Goal: Contribute content

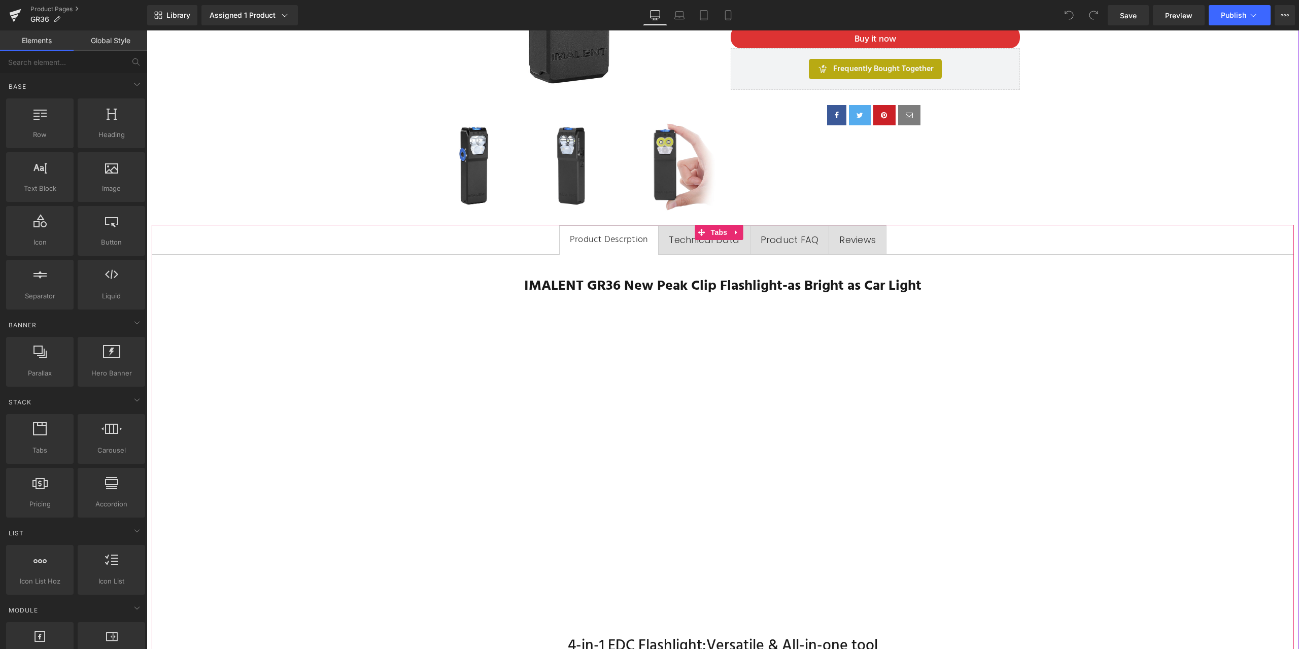
scroll to position [457, 0]
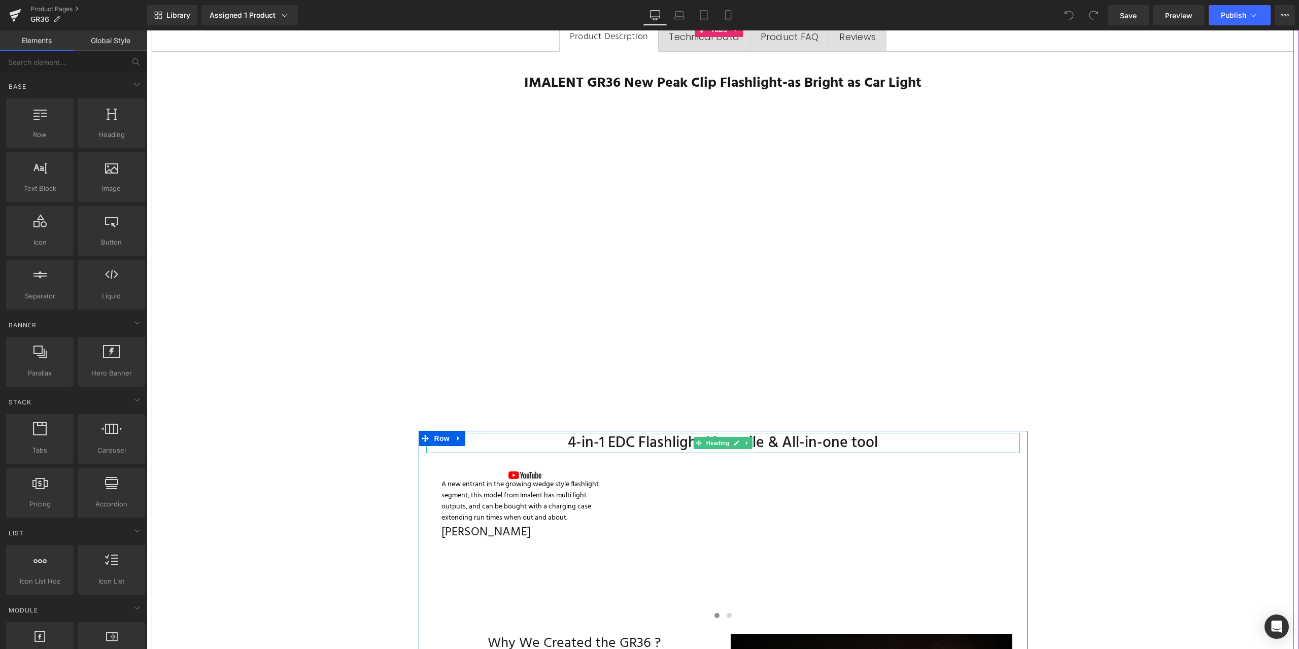
click at [659, 441] on h3 "4-in-1 EDC Flashlight:Versatile & All-in-one tool" at bounding box center [723, 443] width 594 height 20
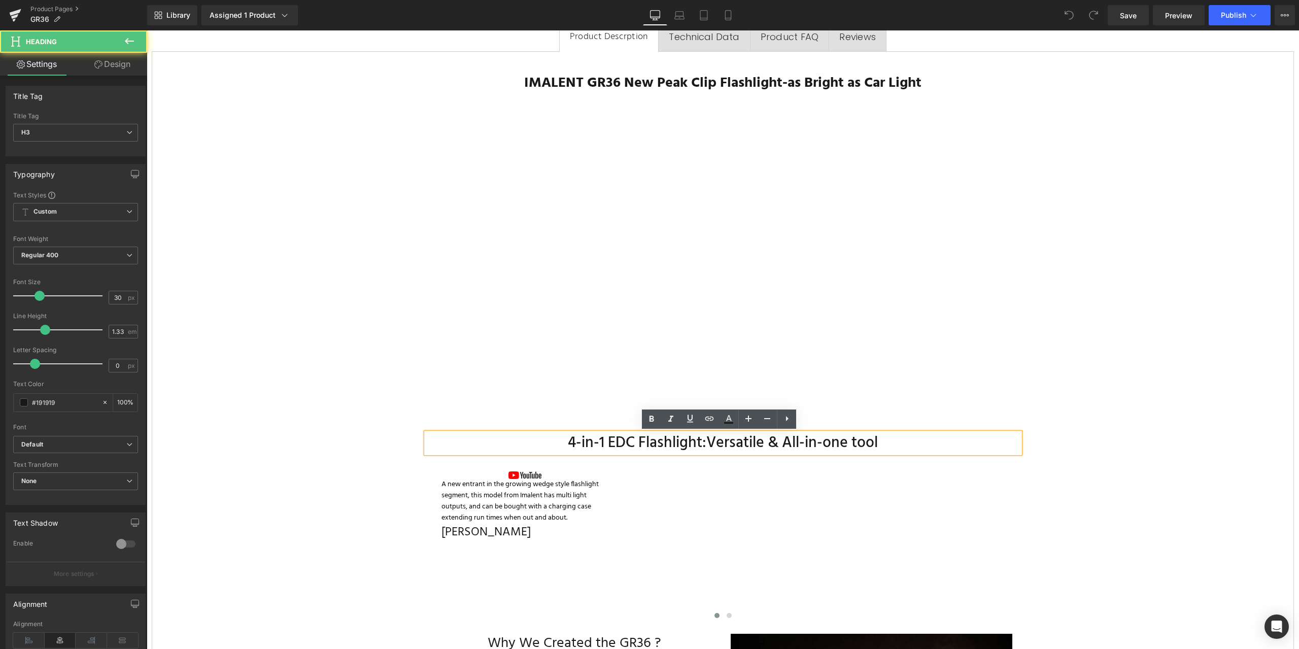
click at [566, 442] on h3 "4-in-1 EDC Flashlight:Versatile & All-in-one tool" at bounding box center [723, 443] width 594 height 20
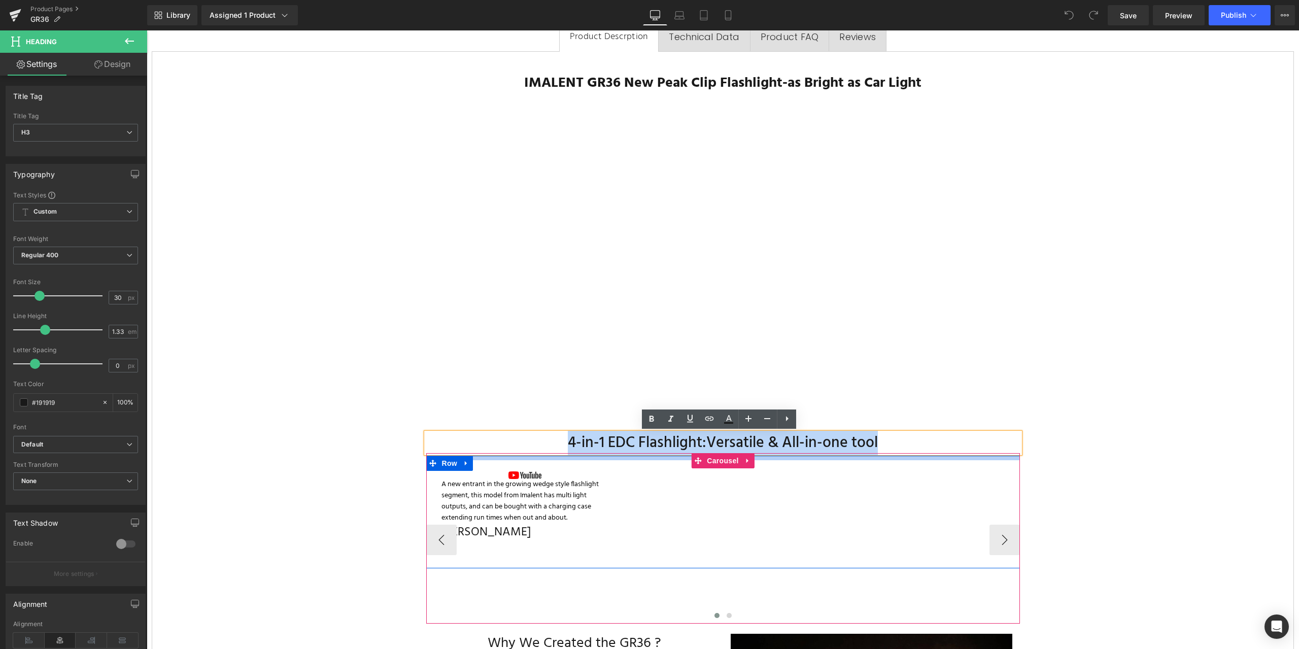
drag, startPoint x: 566, startPoint y: 442, endPoint x: 885, endPoint y: 456, distance: 319.0
click at [885, 456] on div "4-in-1 EDC Flashlight:Versatile & All-in-one tool Heading Image A new entrant i…" at bounding box center [723, 613] width 609 height 361
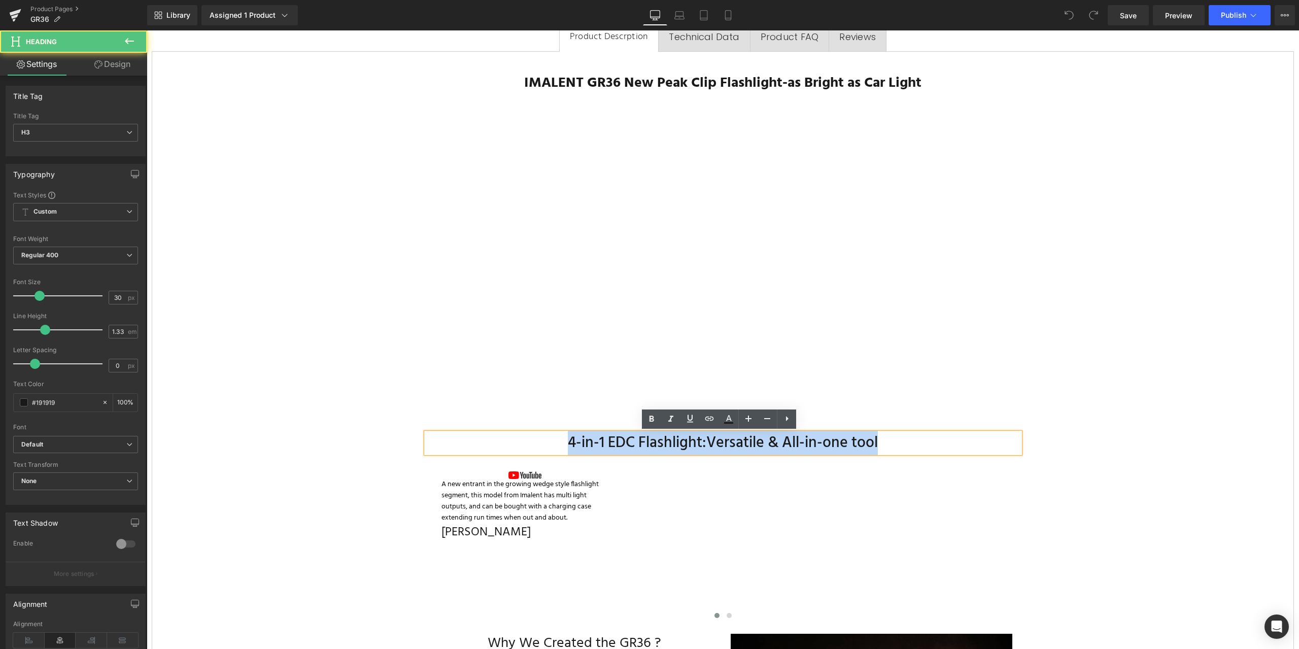
click at [565, 443] on h3 "4-in-1 EDC Flashlight:Versatile & All-in-one tool" at bounding box center [723, 443] width 594 height 20
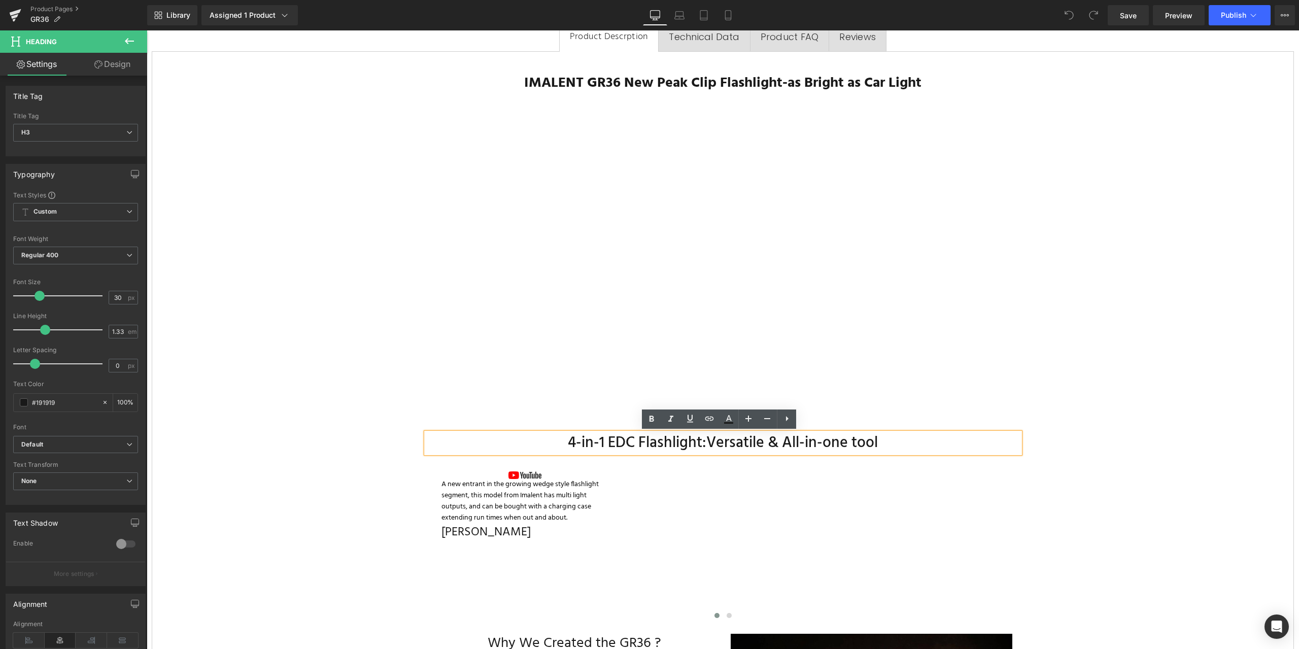
paste div
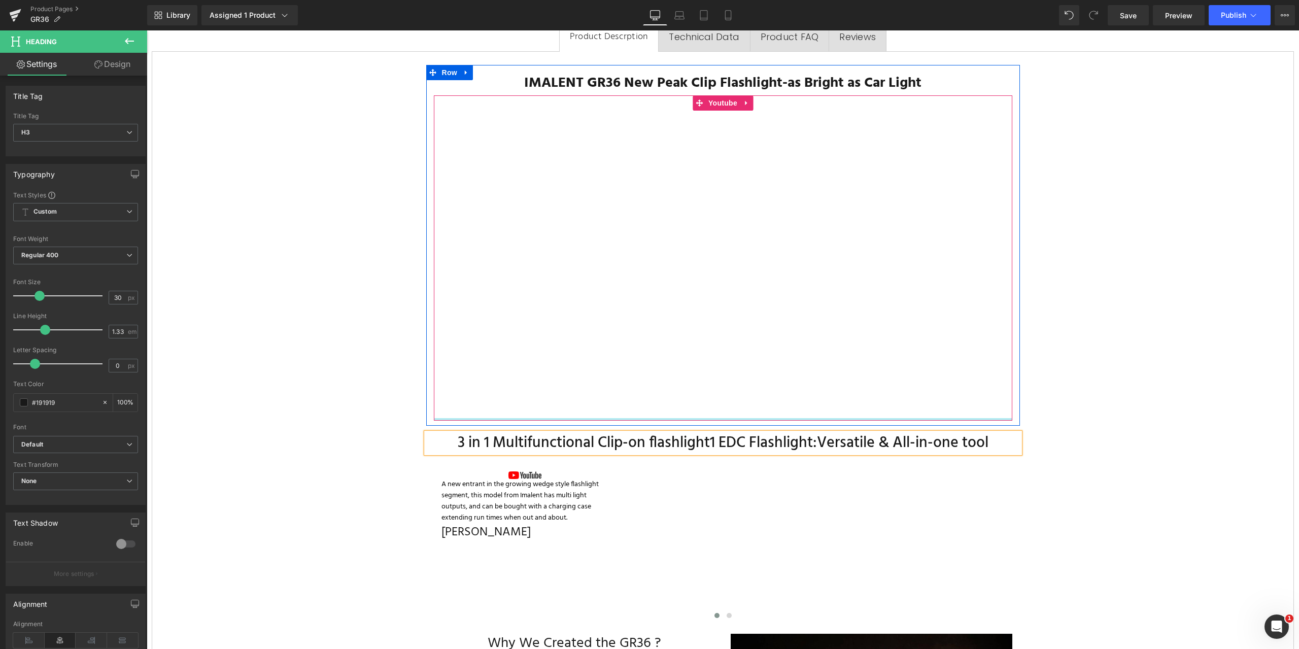
scroll to position [0, 0]
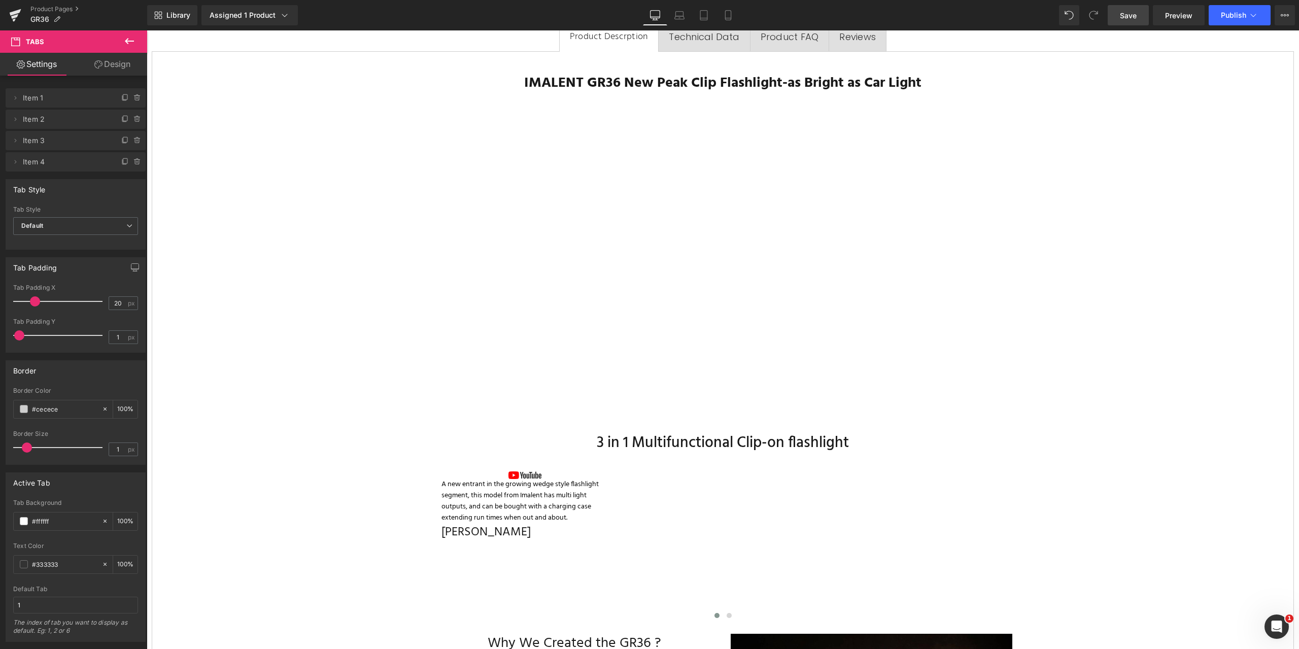
click at [1134, 14] on span "Save" at bounding box center [1128, 15] width 17 height 11
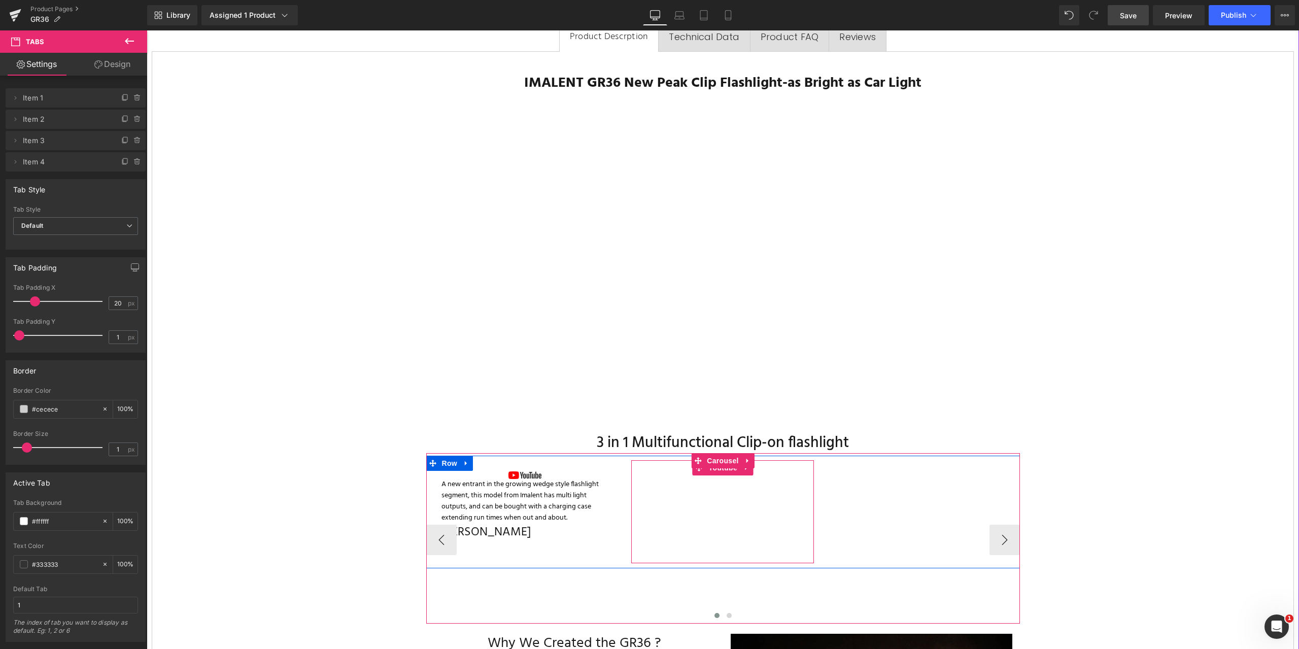
scroll to position [609, 0]
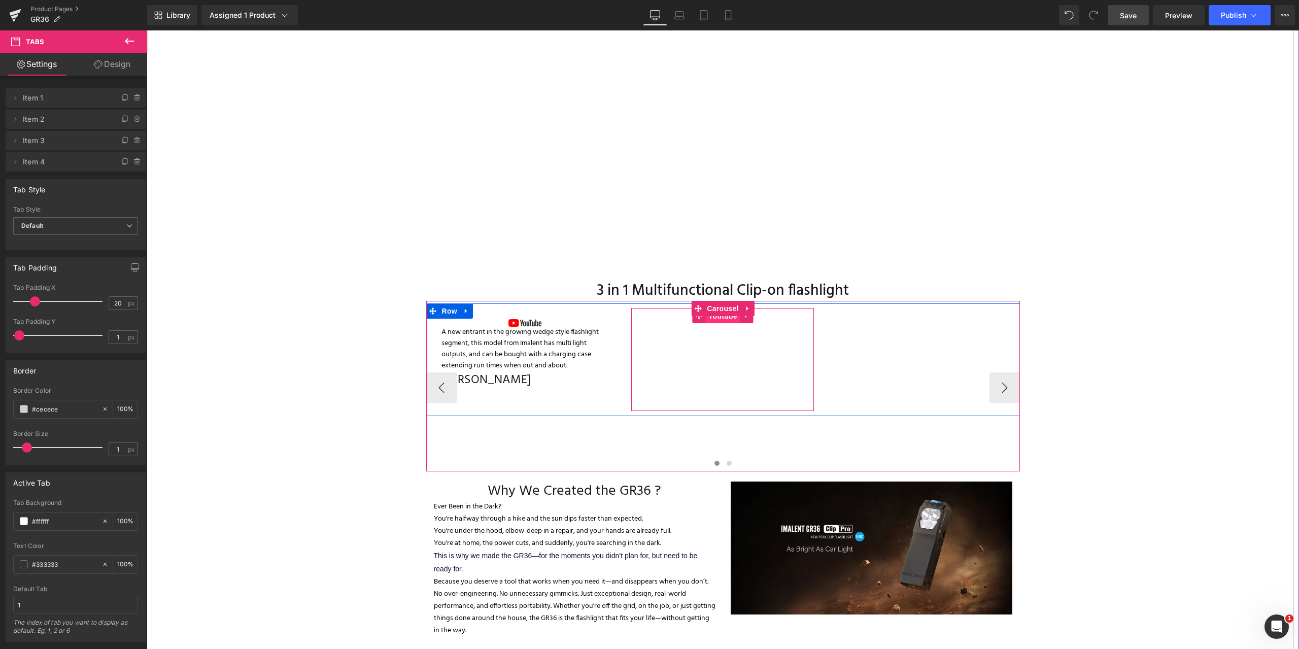
click at [726, 317] on span "Youtube" at bounding box center [723, 316] width 34 height 15
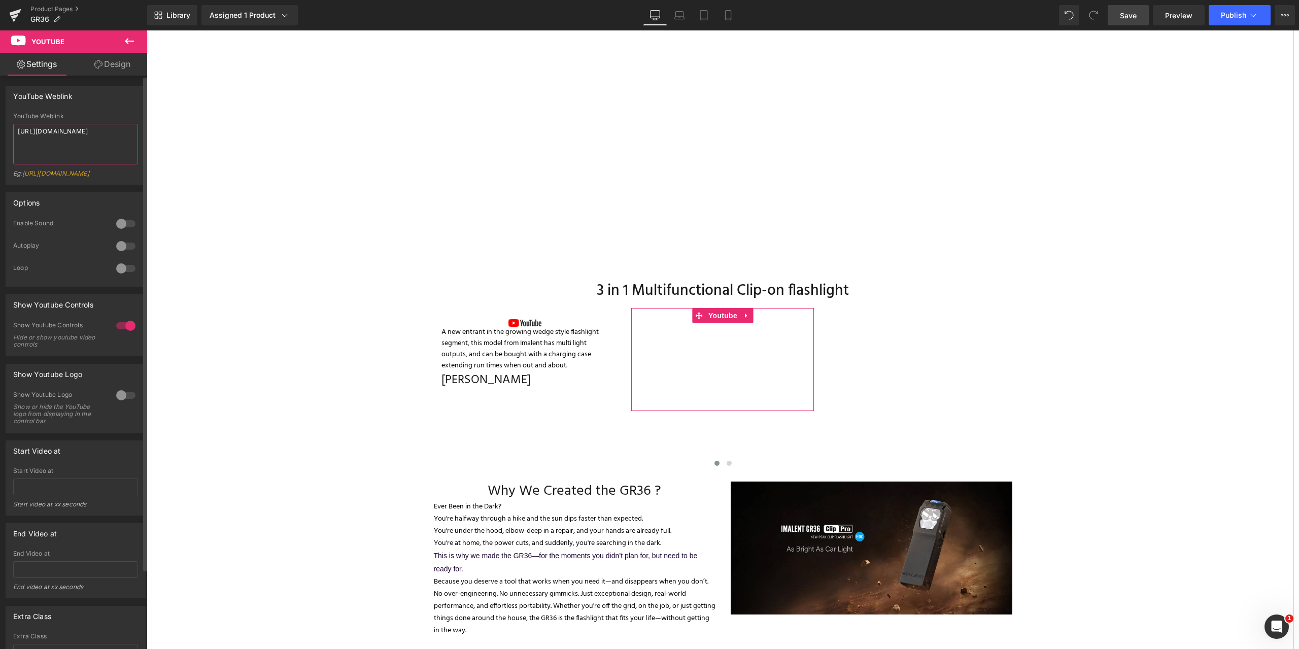
click at [119, 132] on textarea "[URL][DOMAIN_NAME]" at bounding box center [75, 144] width 125 height 41
drag, startPoint x: 86, startPoint y: 129, endPoint x: 8, endPoint y: 127, distance: 78.2
click at [8, 126] on div "YouTube Weblink [URL][DOMAIN_NAME] Eg: [URL][DOMAIN_NAME]" at bounding box center [75, 149] width 139 height 72
paste textarea "[DOMAIN_NAME][URL]"
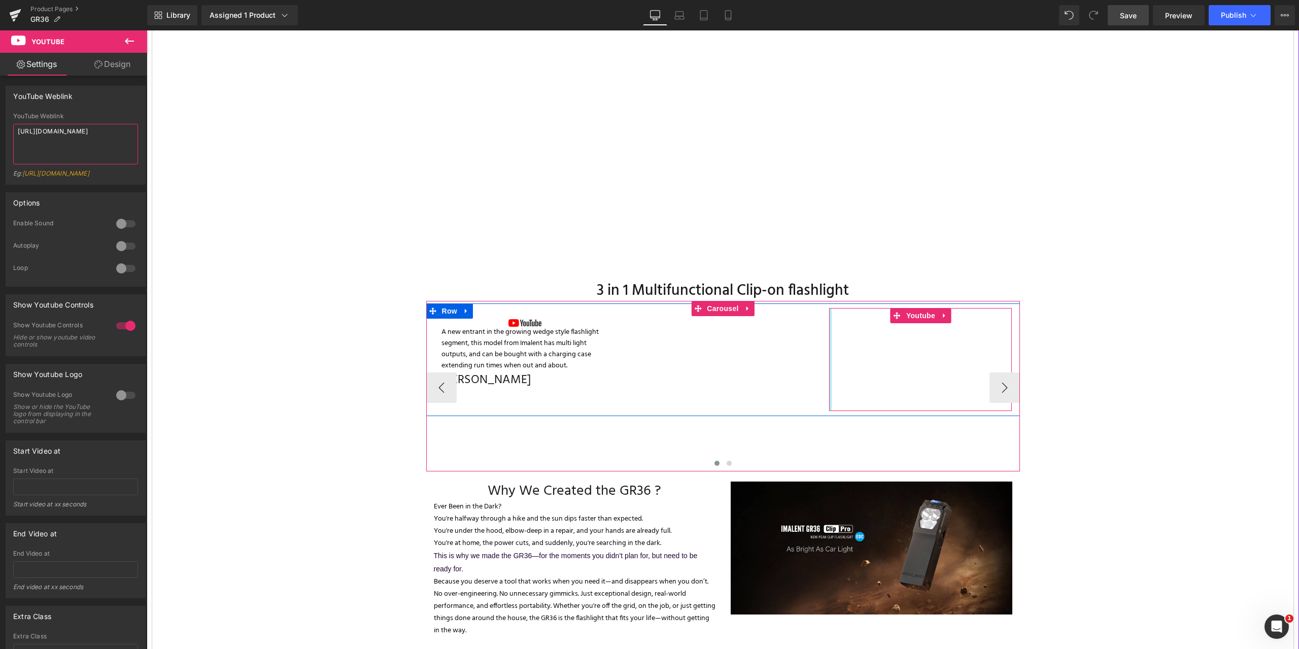
type textarea "[URL][DOMAIN_NAME]"
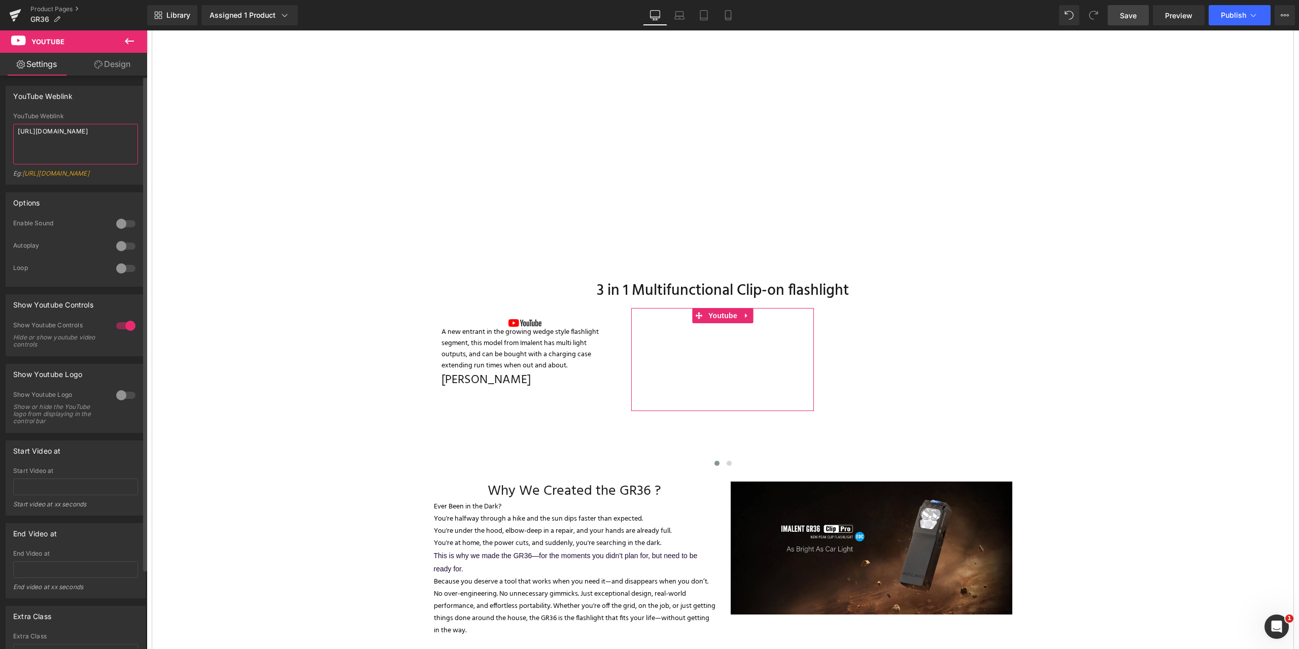
drag, startPoint x: 91, startPoint y: 146, endPoint x: 0, endPoint y: 126, distance: 93.0
click at [0, 126] on div "YouTube Weblink [URL][DOMAIN_NAME] YouTube Weblink [URL][DOMAIN_NAME] Eg: [URL]…" at bounding box center [76, 131] width 152 height 107
click at [55, 137] on textarea at bounding box center [75, 144] width 125 height 41
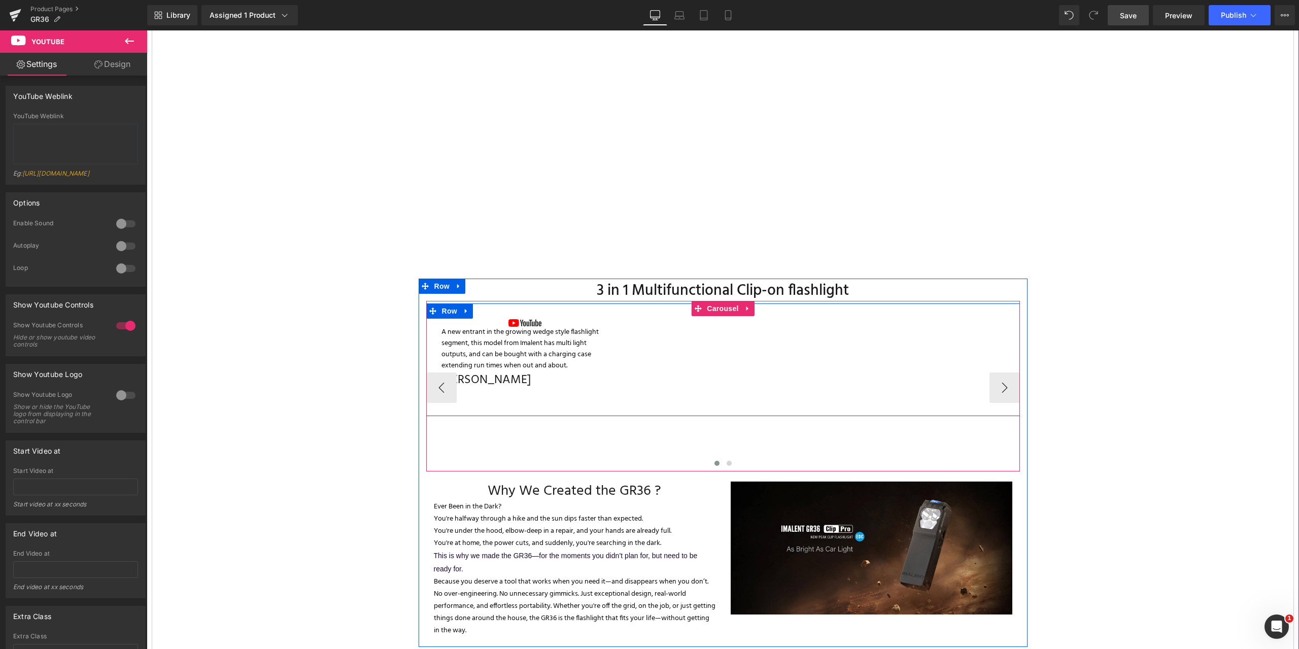
click at [147, 30] on div at bounding box center [147, 30] width 0 height 0
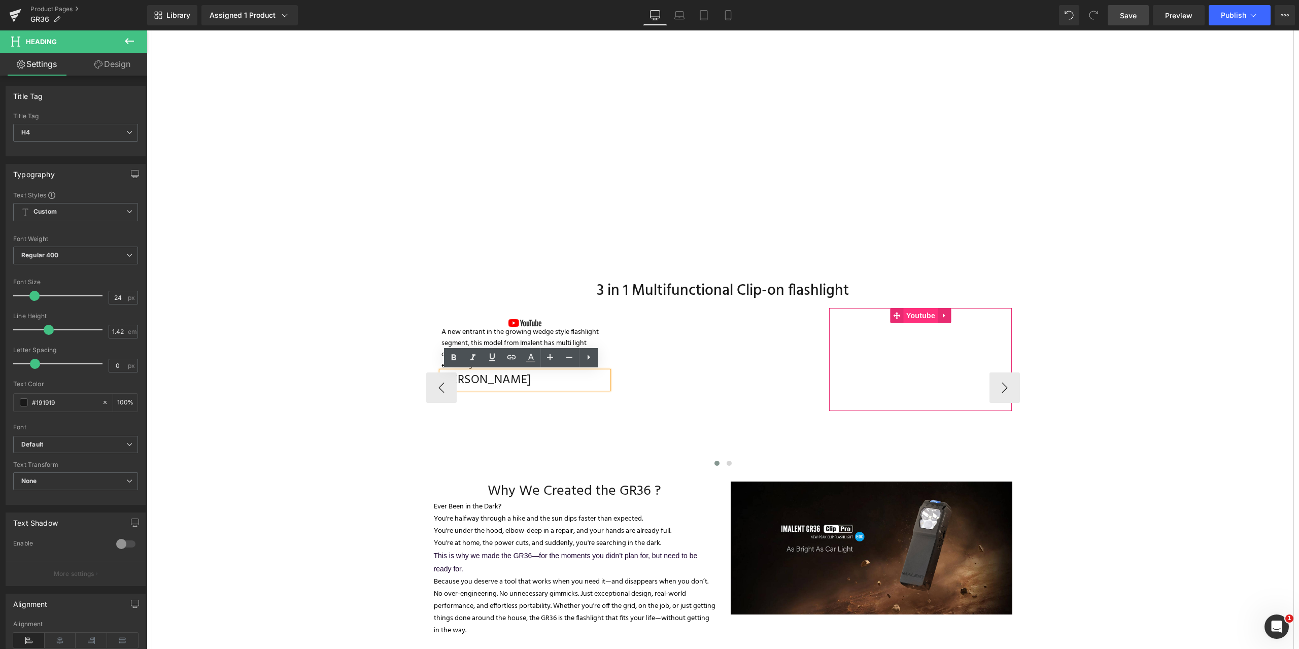
click at [924, 315] on span "Youtube" at bounding box center [921, 315] width 34 height 15
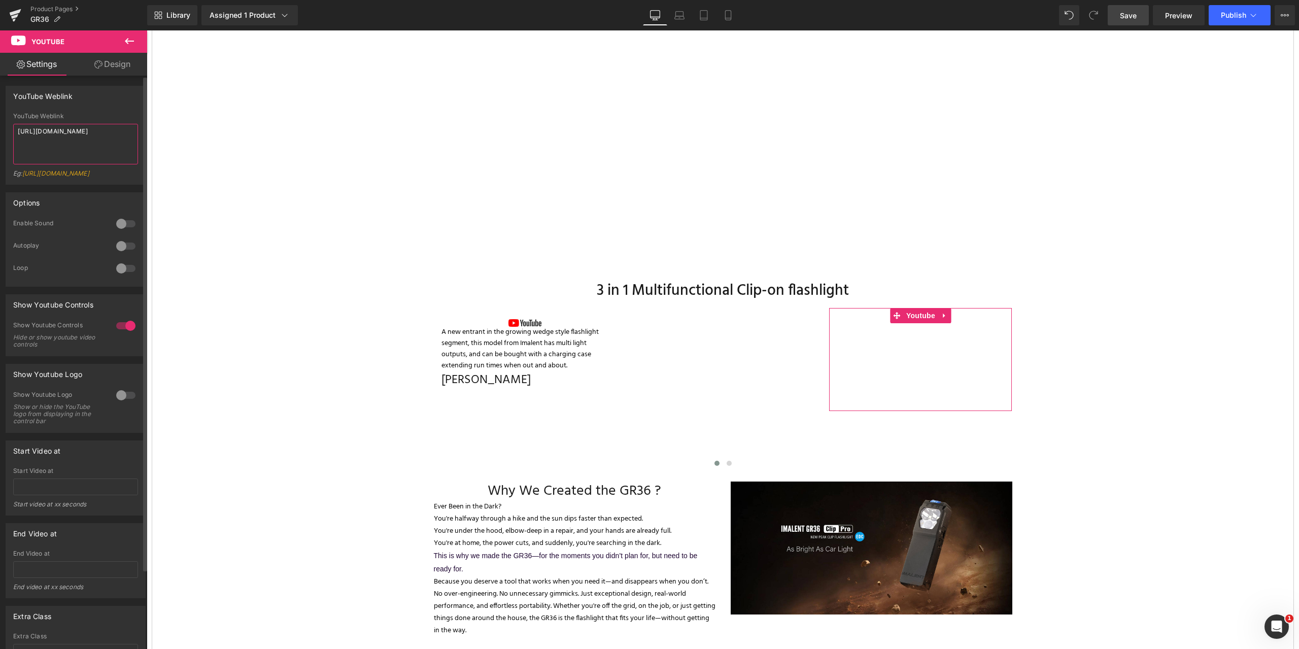
click at [78, 146] on textarea "[URL][DOMAIN_NAME]" at bounding box center [75, 144] width 125 height 41
drag, startPoint x: 95, startPoint y: 146, endPoint x: 0, endPoint y: 123, distance: 98.2
click at [0, 123] on div "YouTube Weblink YouTube Weblink [URL][DOMAIN_NAME] Eg: [URL][DOMAIN_NAME]" at bounding box center [76, 131] width 152 height 107
paste textarea "[URL][DOMAIN_NAME]"
type textarea "[URL][DOMAIN_NAME]"
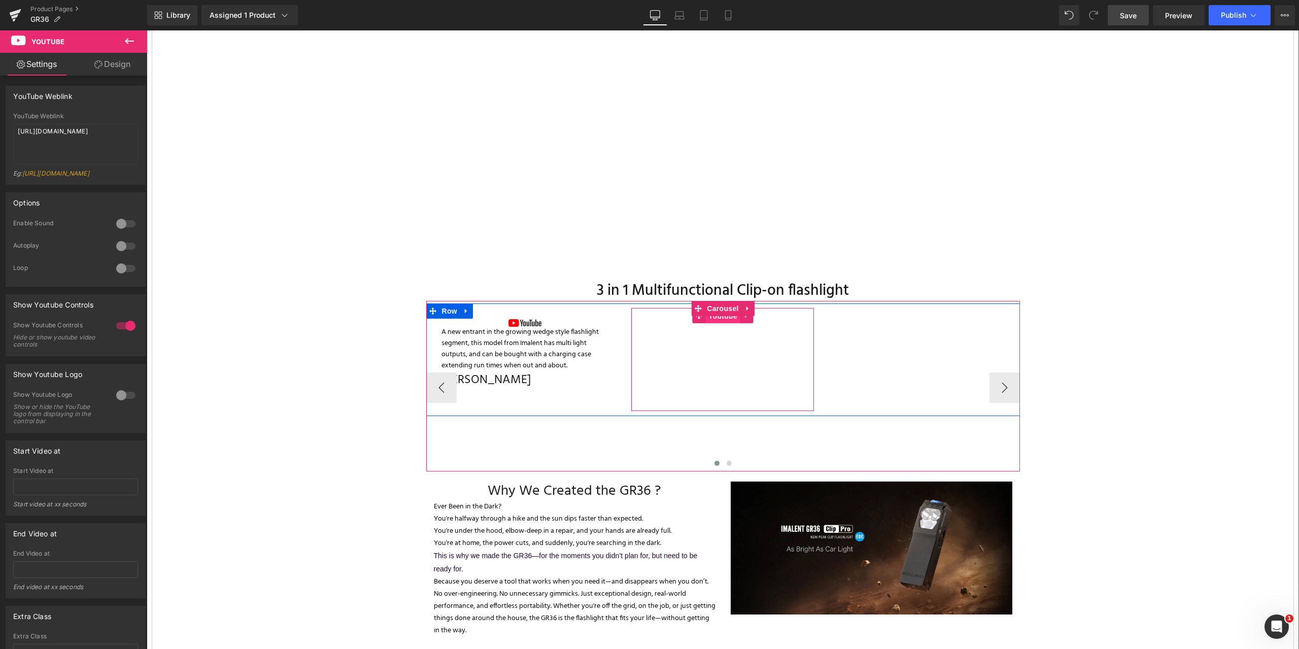
click at [711, 320] on span "Youtube" at bounding box center [723, 316] width 34 height 15
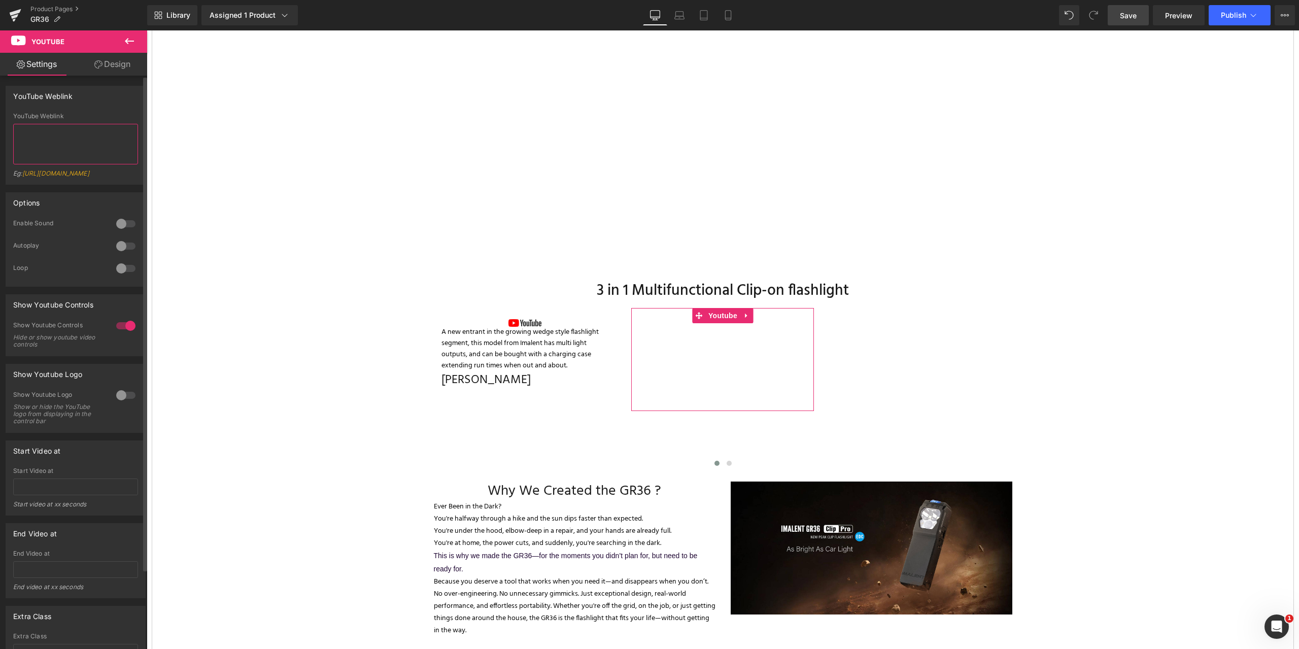
click at [45, 144] on textarea at bounding box center [75, 144] width 125 height 41
paste textarea "[URL][DOMAIN_NAME]"
type textarea "[URL][DOMAIN_NAME]"
click at [1133, 12] on span "Save" at bounding box center [1128, 15] width 17 height 11
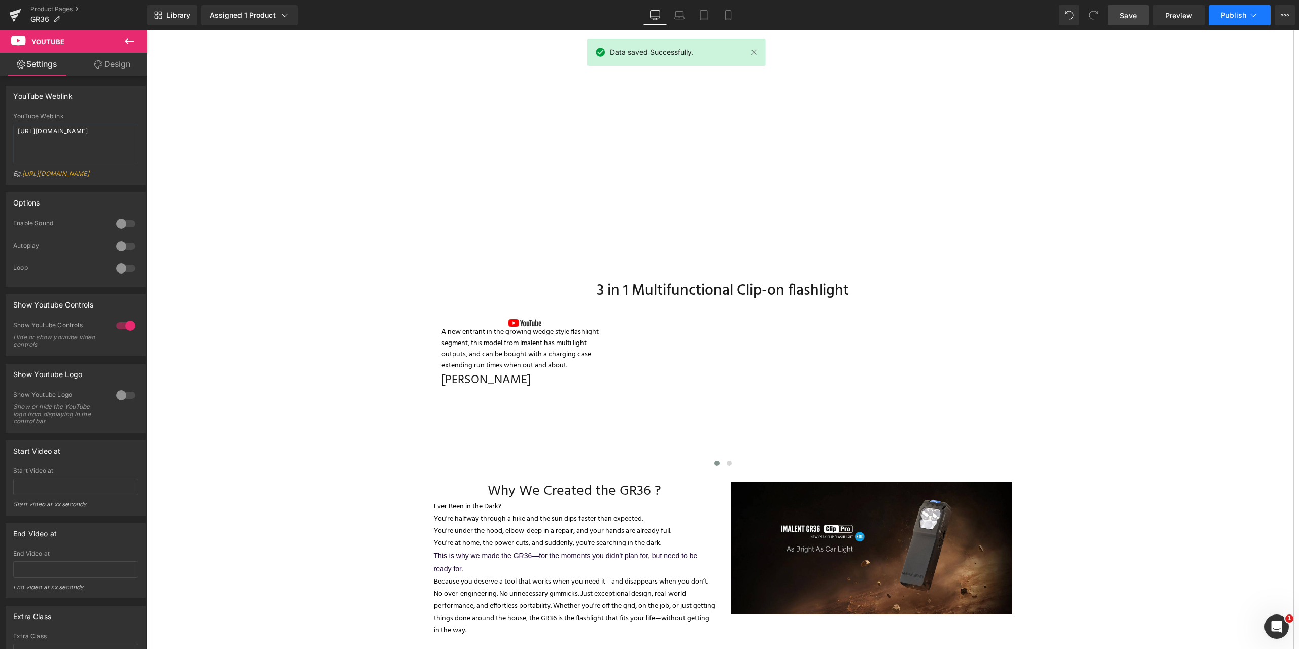
click at [1255, 16] on icon at bounding box center [1253, 15] width 10 height 10
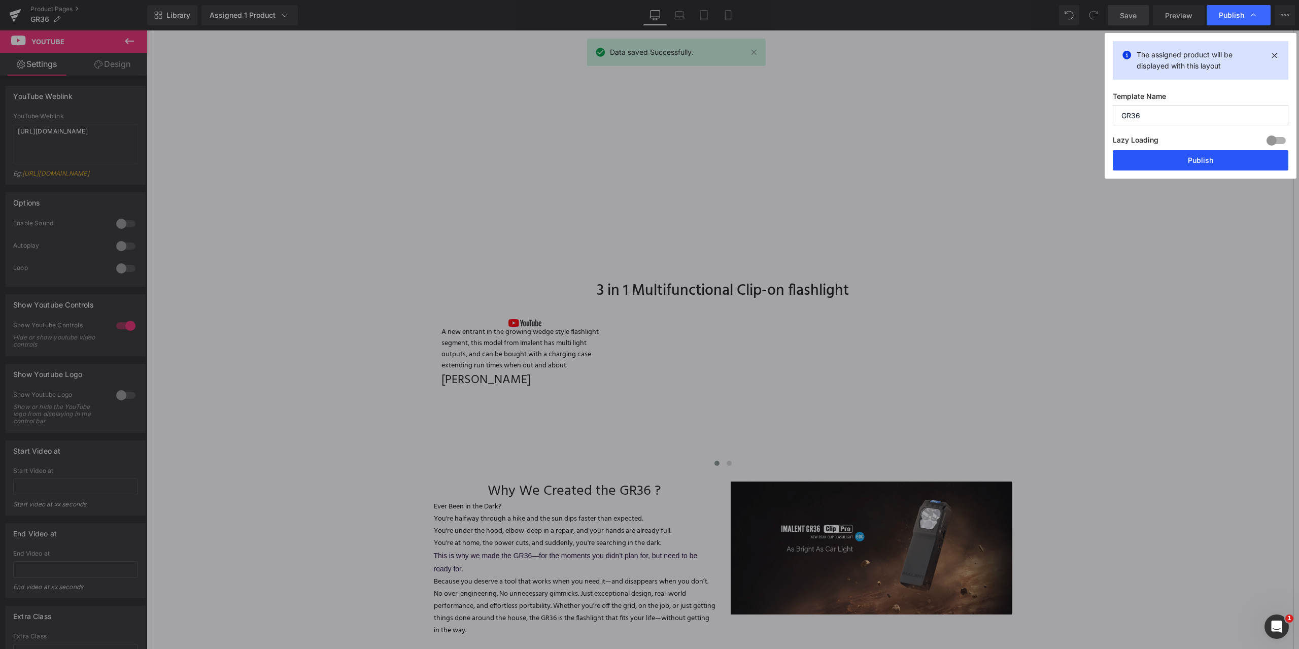
click at [1188, 161] on button "Publish" at bounding box center [1201, 160] width 176 height 20
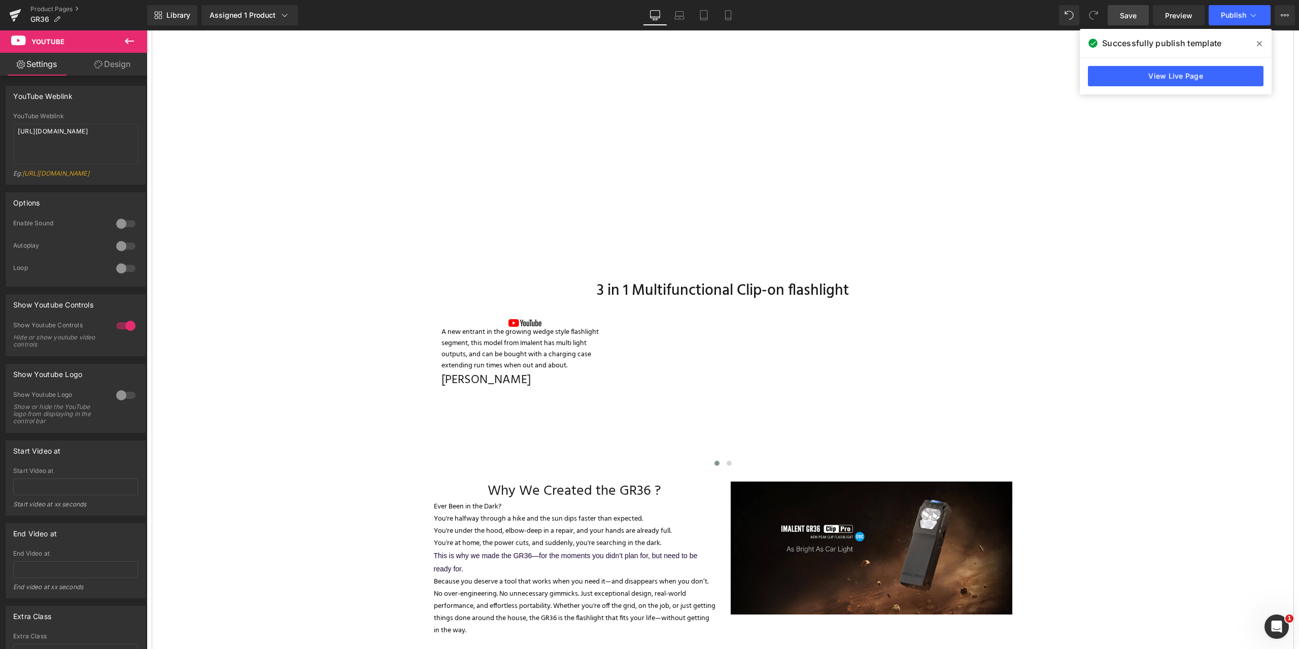
click at [127, 39] on icon at bounding box center [129, 41] width 9 height 6
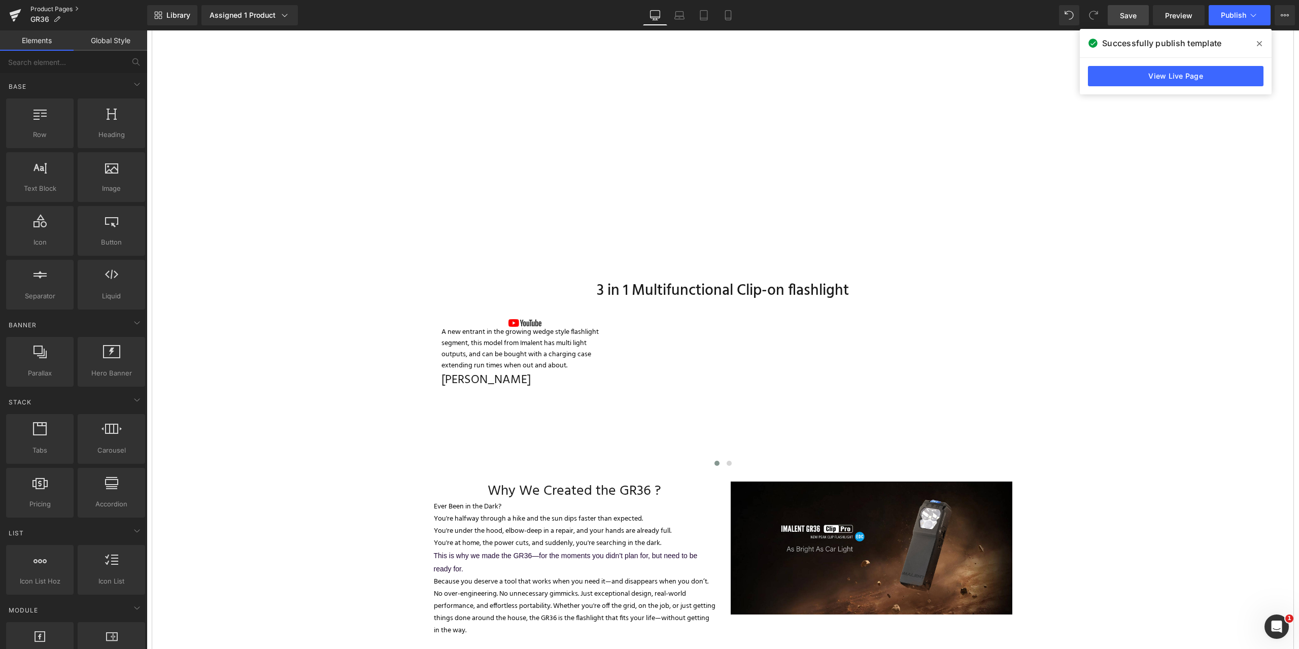
click at [48, 8] on link "Product Pages" at bounding box center [88, 9] width 117 height 8
